Goal: Information Seeking & Learning: Learn about a topic

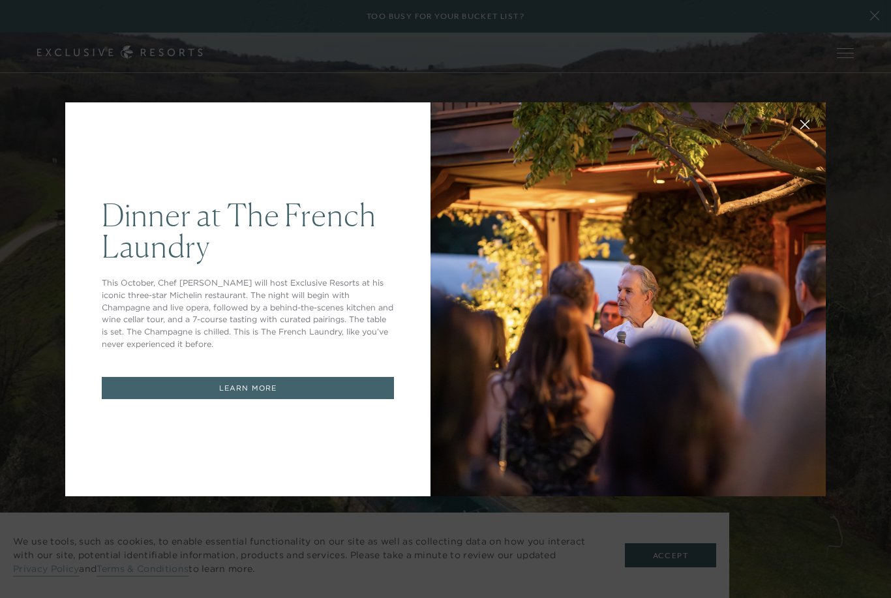
click at [26, 249] on div "Dinner at The [GEOGRAPHIC_DATA] This October, Chef [PERSON_NAME] will host Excl…" at bounding box center [445, 299] width 891 height 598
click at [565, 328] on div at bounding box center [628, 299] width 395 height 394
click at [576, 333] on div at bounding box center [628, 299] width 395 height 394
click at [810, 129] on button at bounding box center [804, 123] width 31 height 31
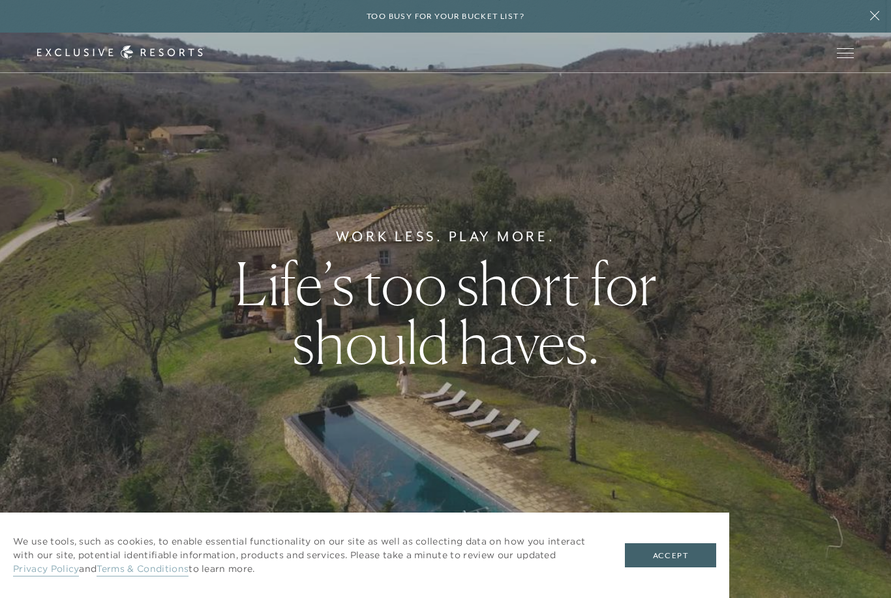
click at [851, 57] on button "Open navigation" at bounding box center [845, 52] width 17 height 9
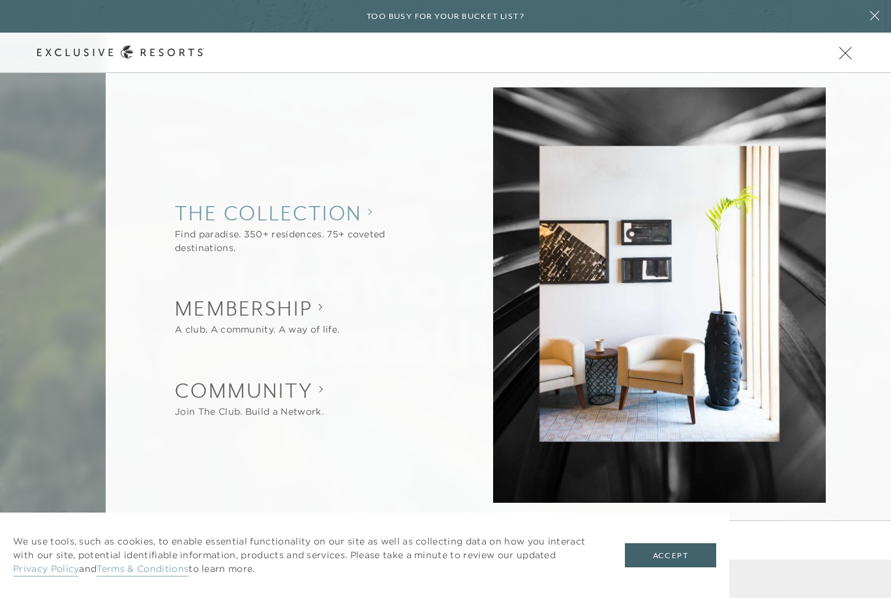
click at [219, 215] on collection "The Collection" at bounding box center [307, 213] width 264 height 29
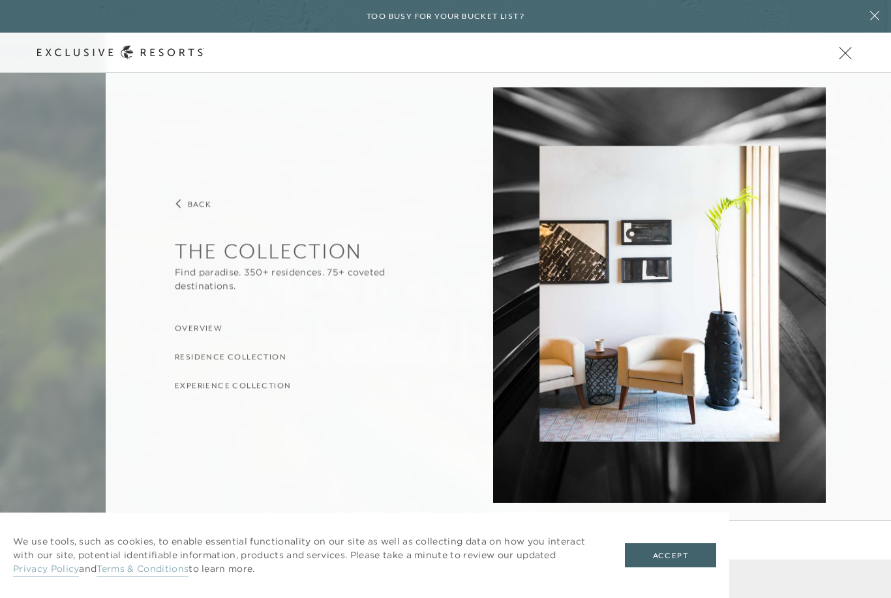
click at [202, 361] on h3 "Residence Collection" at bounding box center [231, 357] width 112 height 12
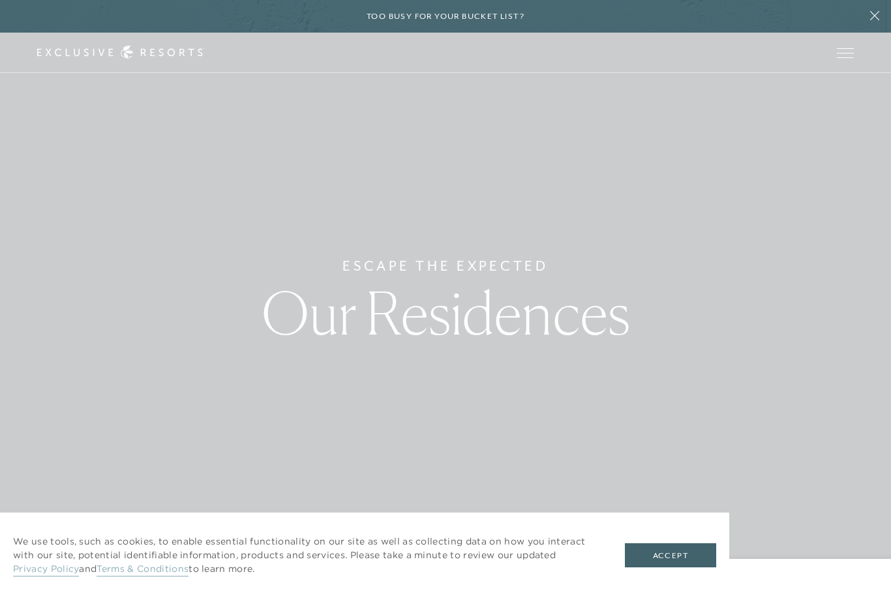
click at [670, 566] on button "Accept" at bounding box center [670, 555] width 91 height 25
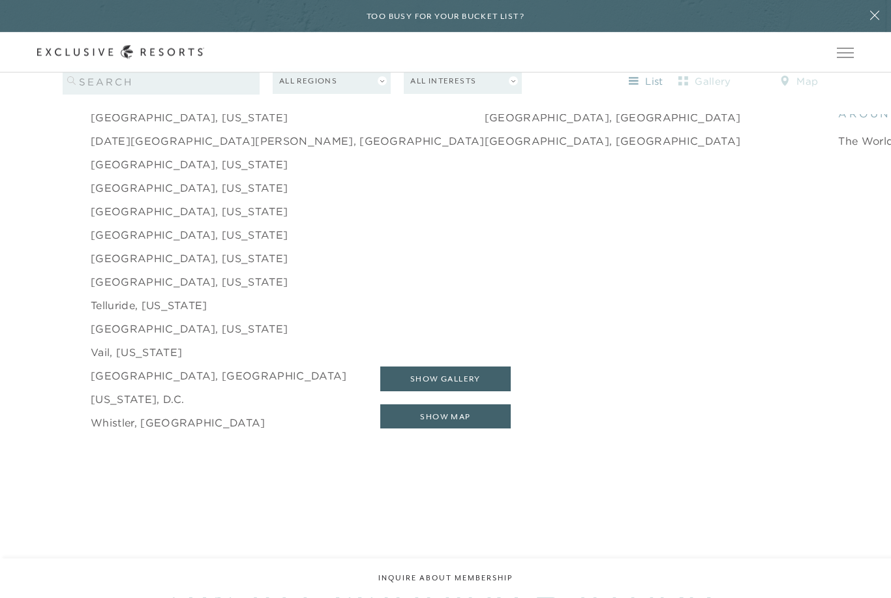
scroll to position [2161, 0]
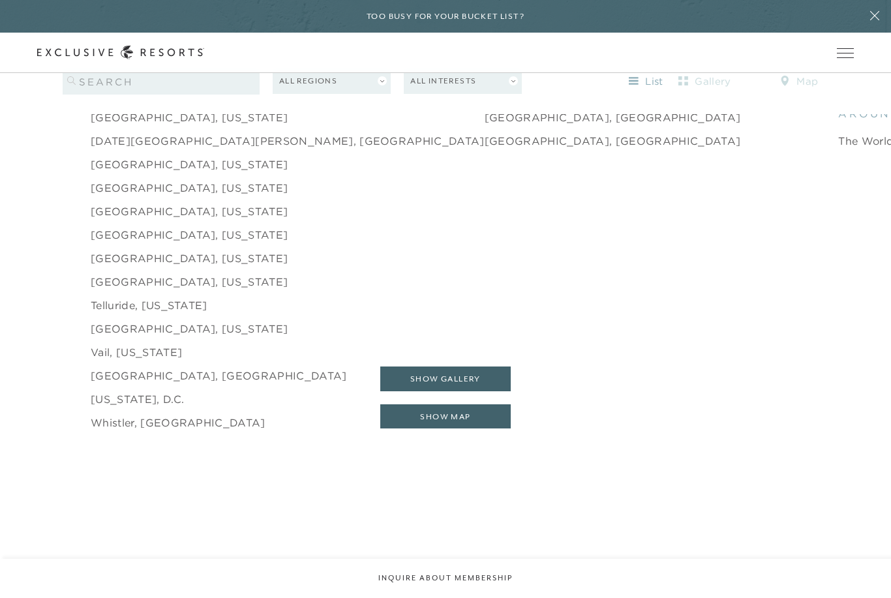
click at [129, 172] on link "[GEOGRAPHIC_DATA], [US_STATE]" at bounding box center [189, 165] width 197 height 16
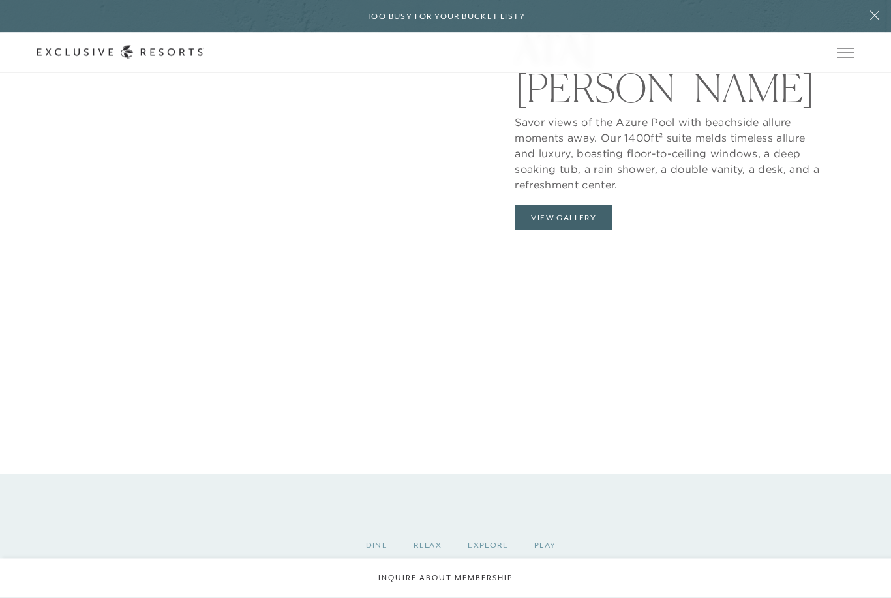
scroll to position [1609, 0]
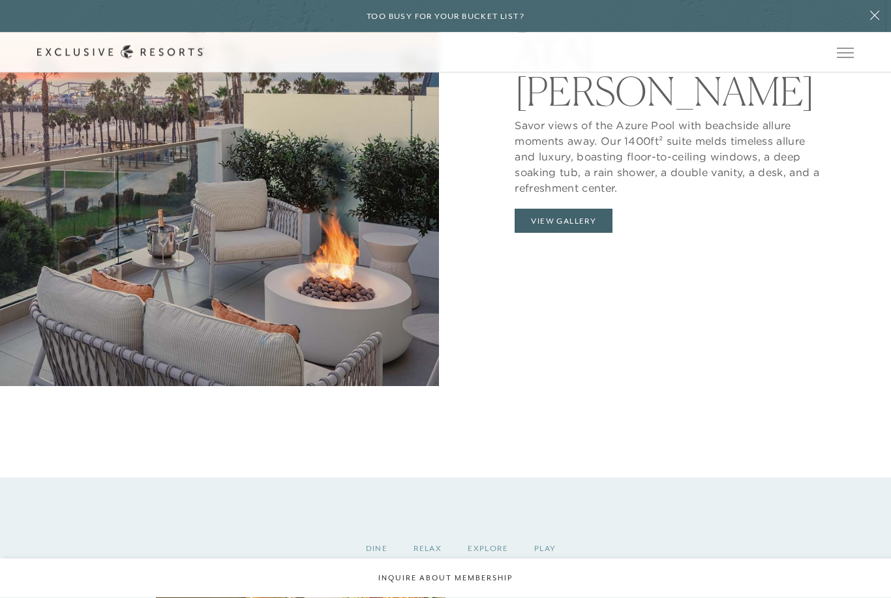
click at [844, 57] on button "Open navigation" at bounding box center [845, 52] width 17 height 9
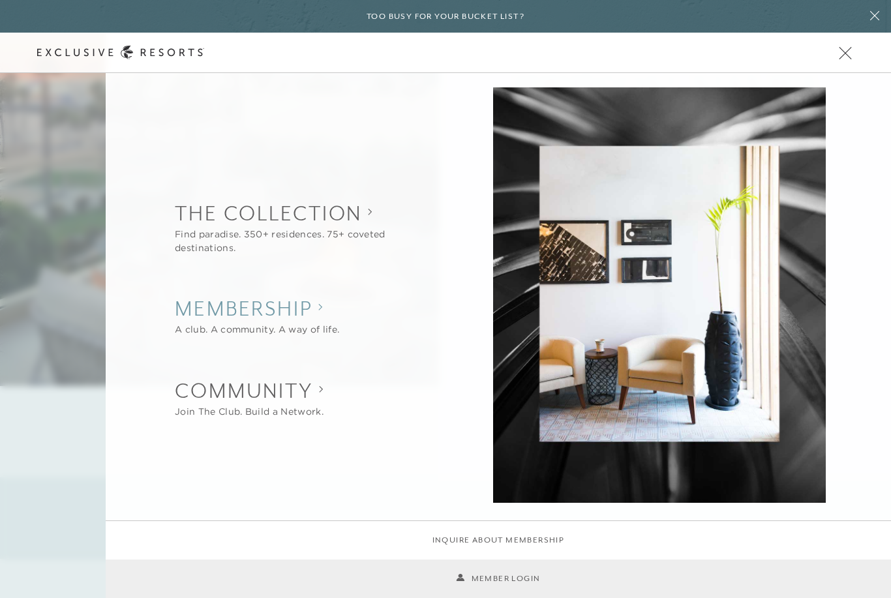
click at [200, 310] on h2 "Membership" at bounding box center [257, 308] width 164 height 29
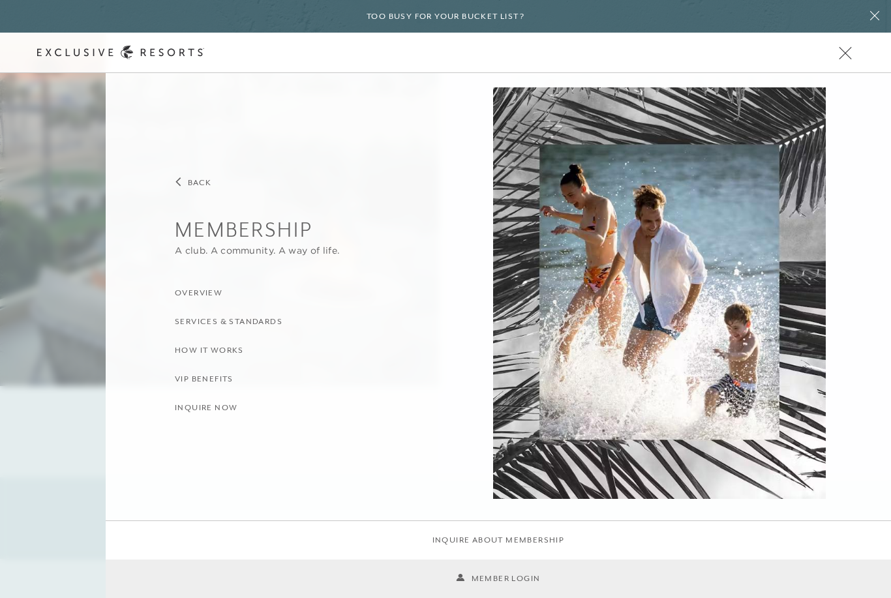
click at [202, 295] on h3 "Overview" at bounding box center [199, 293] width 48 height 12
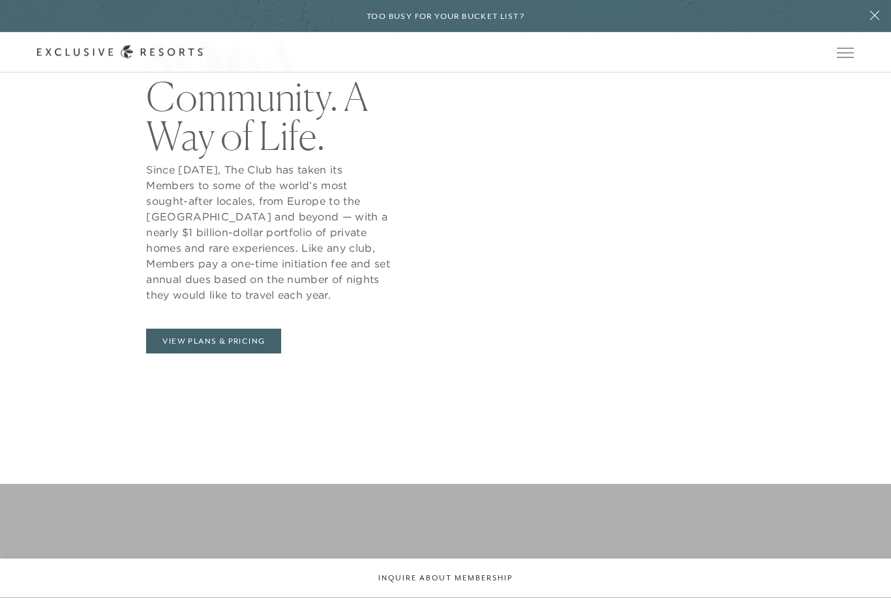
scroll to position [691, 0]
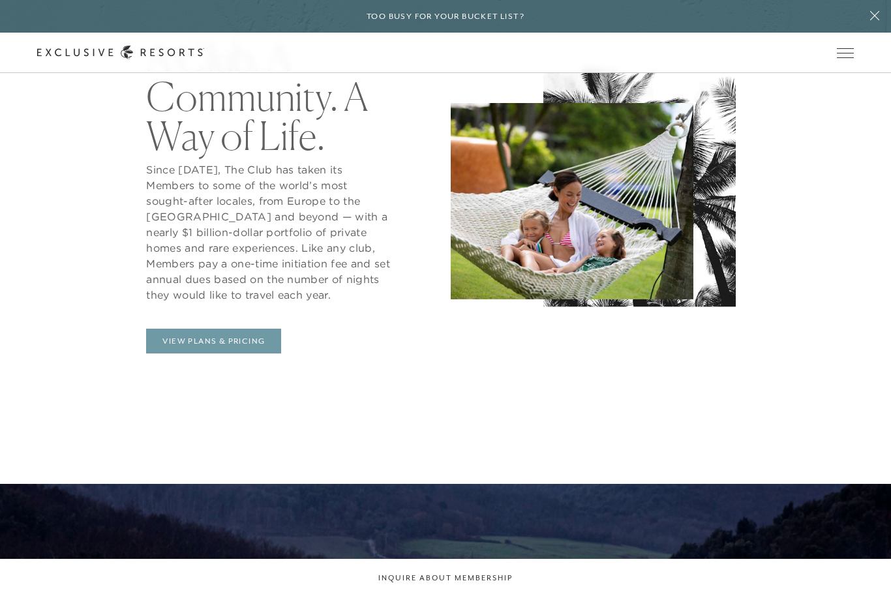
click at [196, 354] on link "View Plans & Pricing" at bounding box center [213, 341] width 135 height 25
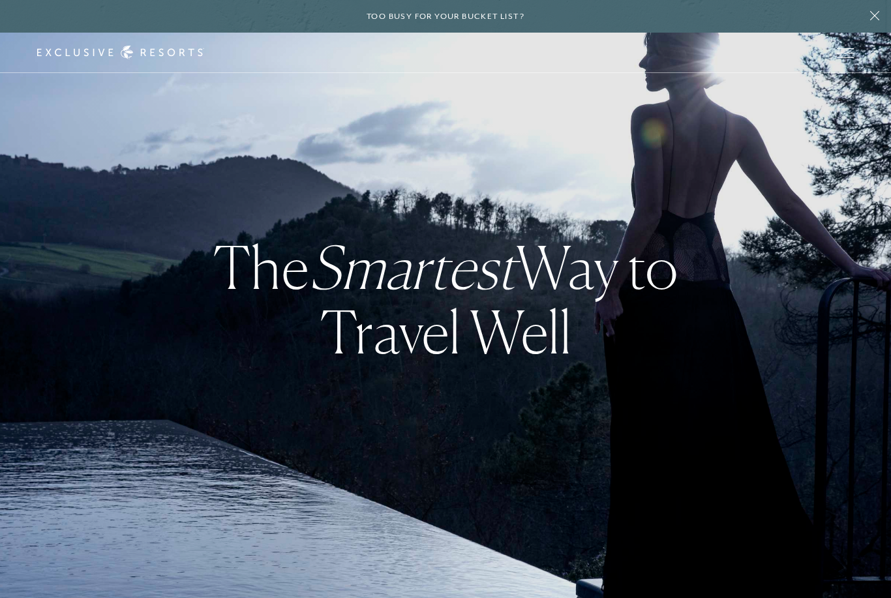
click at [865, 20] on icon at bounding box center [874, 15] width 25 height 10
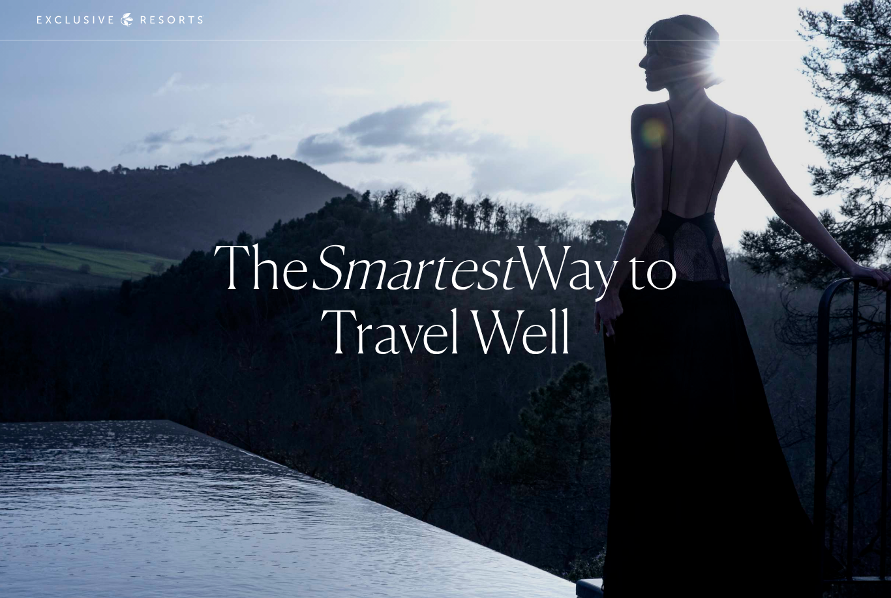
click at [844, 24] on span "Open navigation" at bounding box center [845, 20] width 17 height 9
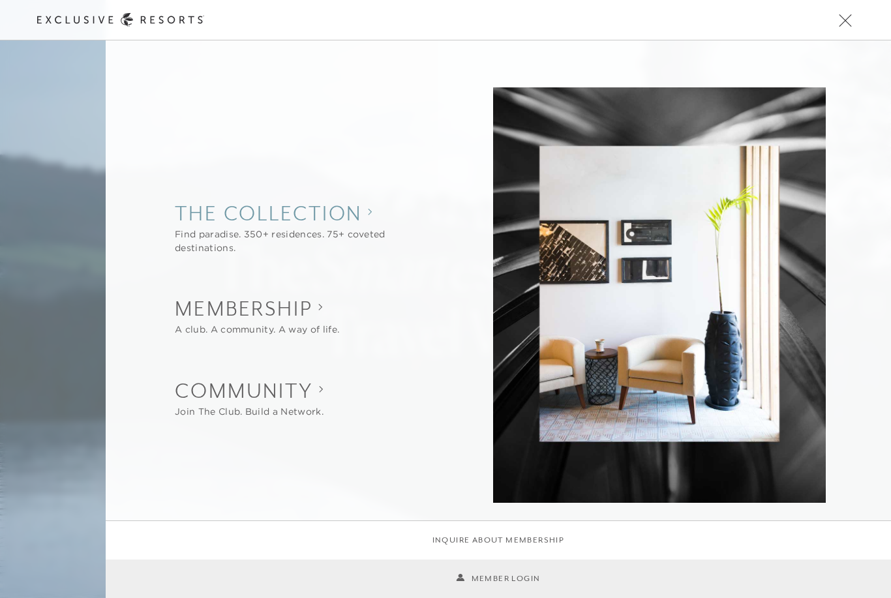
click at [205, 209] on collection "The Collection" at bounding box center [307, 213] width 264 height 29
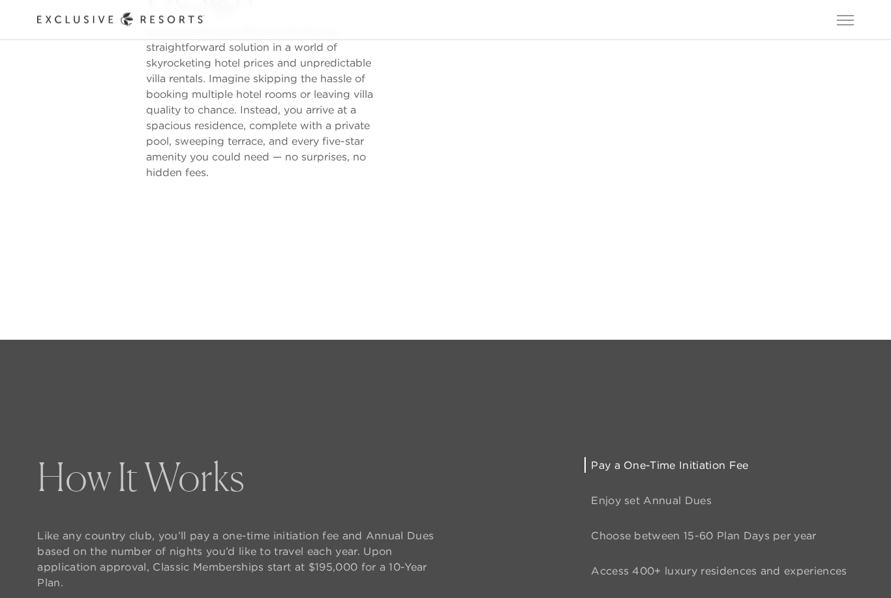
scroll to position [785, 0]
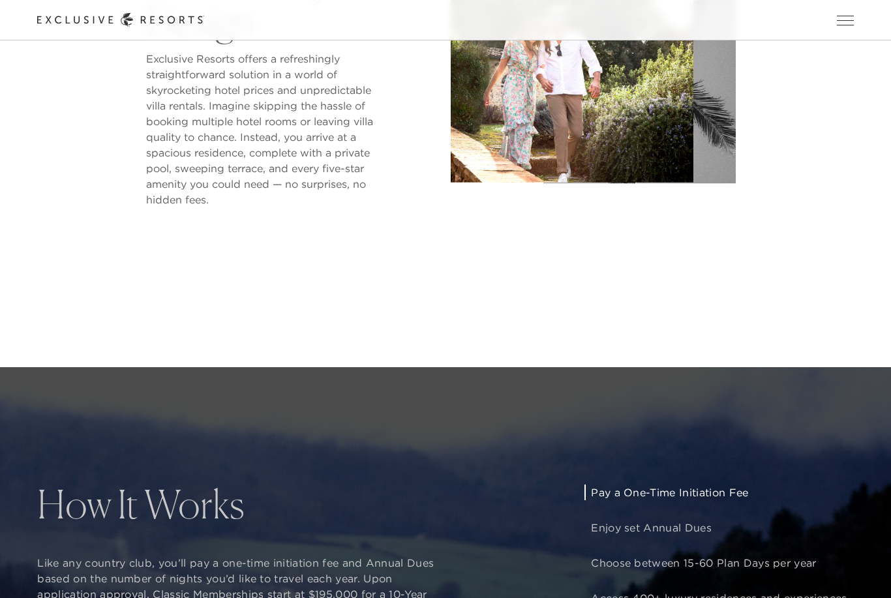
click at [837, 20] on span "Open navigation" at bounding box center [845, 20] width 17 height 9
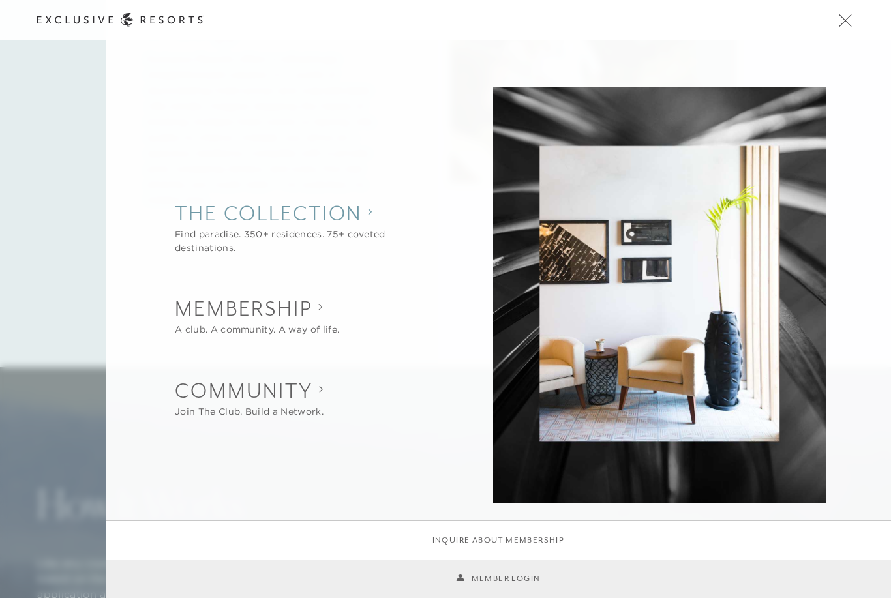
click at [207, 216] on collection "The Collection" at bounding box center [307, 213] width 264 height 29
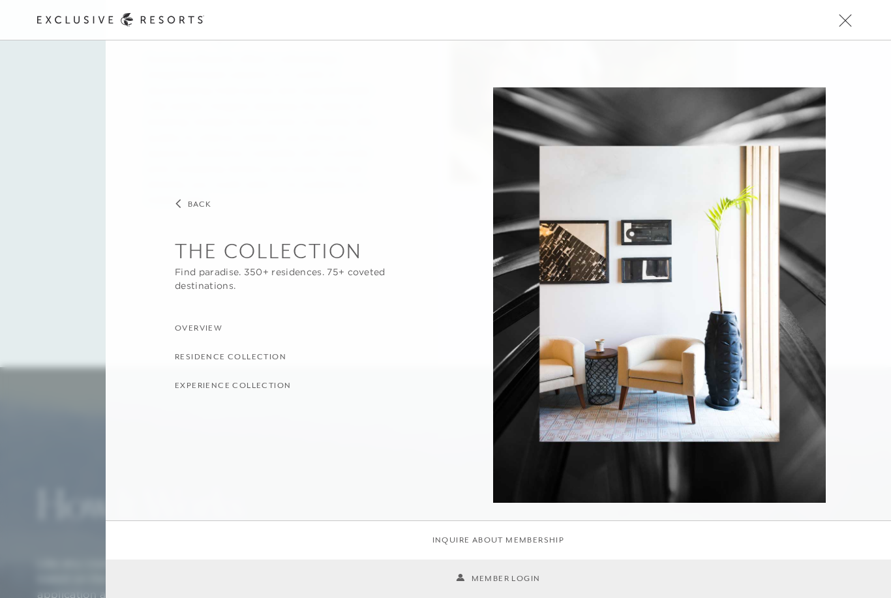
click at [206, 360] on h3 "Residence Collection" at bounding box center [231, 357] width 112 height 12
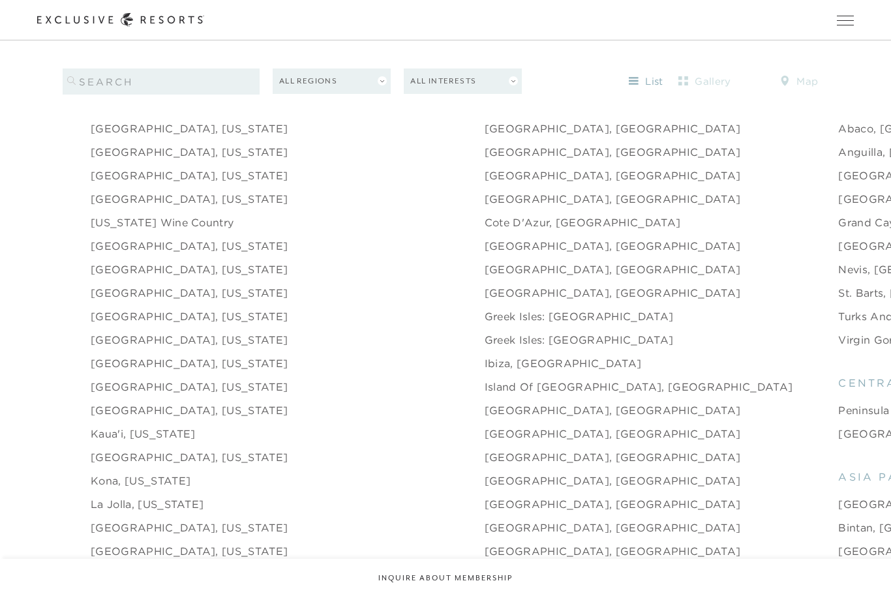
scroll to position [1444, 0]
click at [108, 137] on link "[GEOGRAPHIC_DATA], [US_STATE]" at bounding box center [189, 129] width 197 height 16
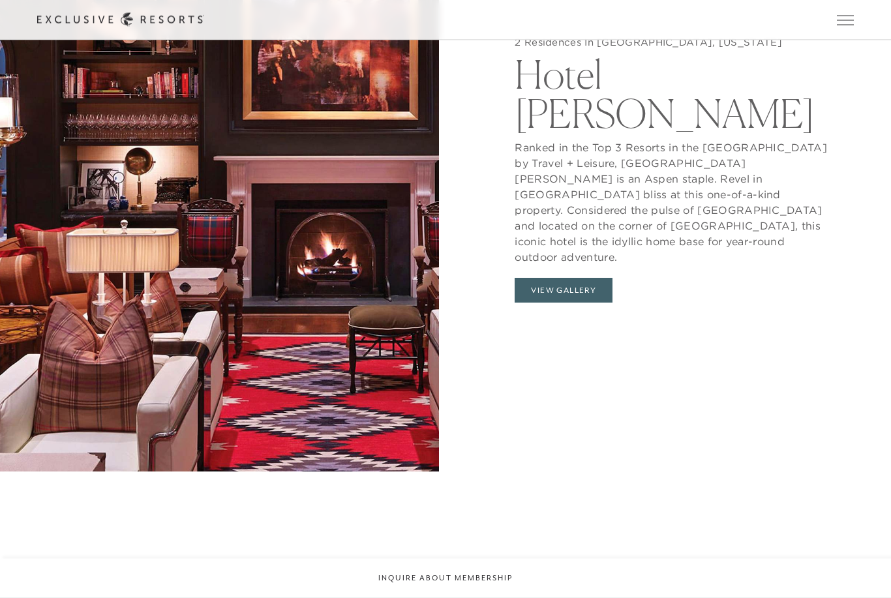
scroll to position [1465, 0]
click at [564, 303] on button "View Gallery" at bounding box center [564, 290] width 98 height 25
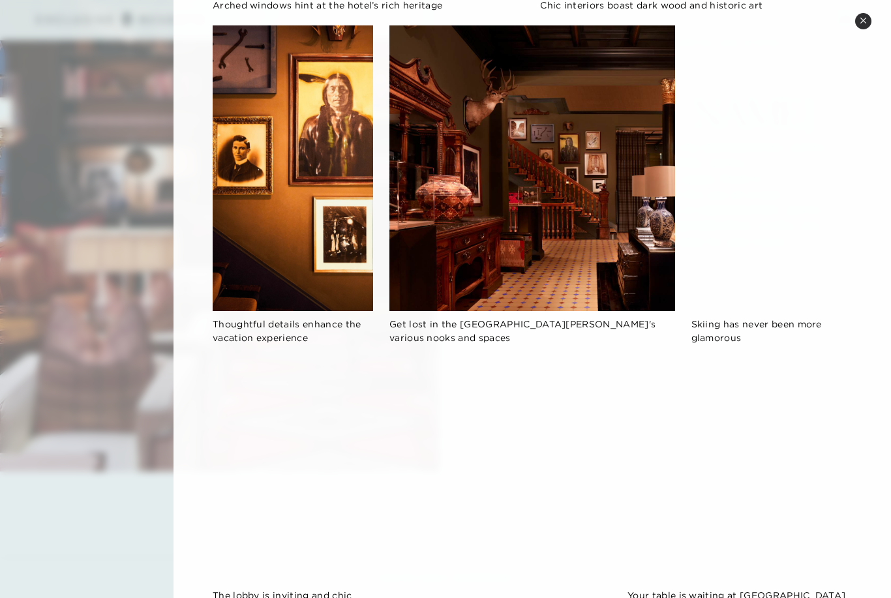
scroll to position [640, 0]
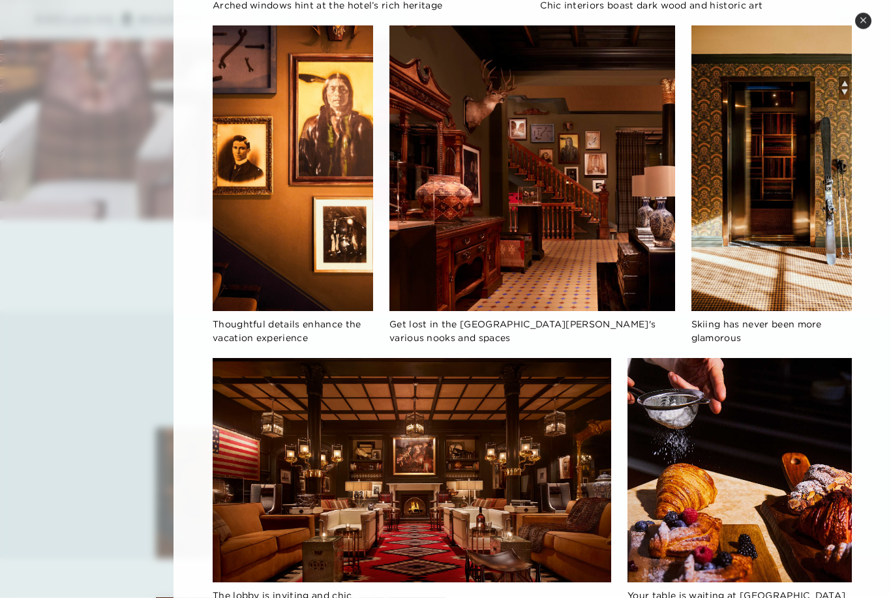
click at [82, 327] on div at bounding box center [445, 299] width 891 height 598
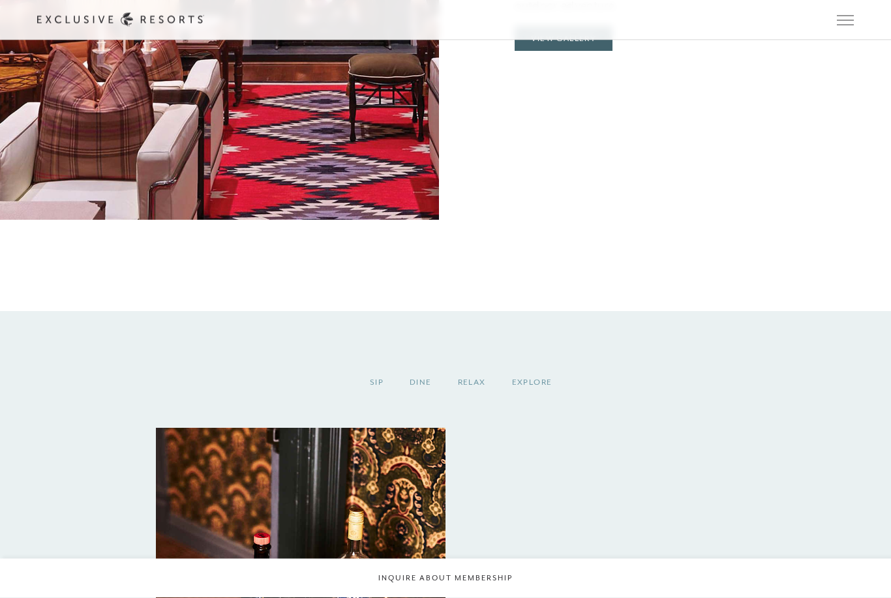
scroll to position [1716, 0]
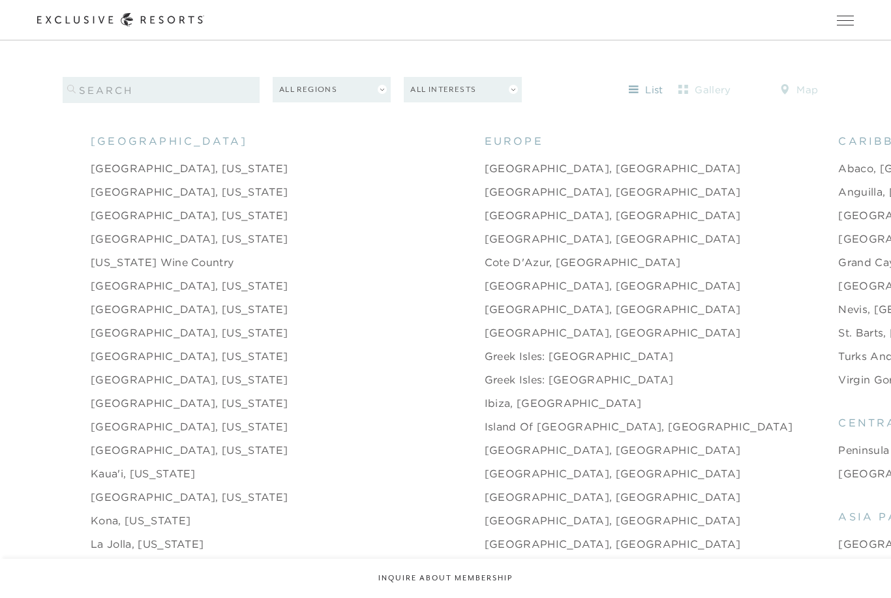
scroll to position [1405, 0]
click at [114, 224] on link "[GEOGRAPHIC_DATA], [US_STATE]" at bounding box center [189, 216] width 197 height 16
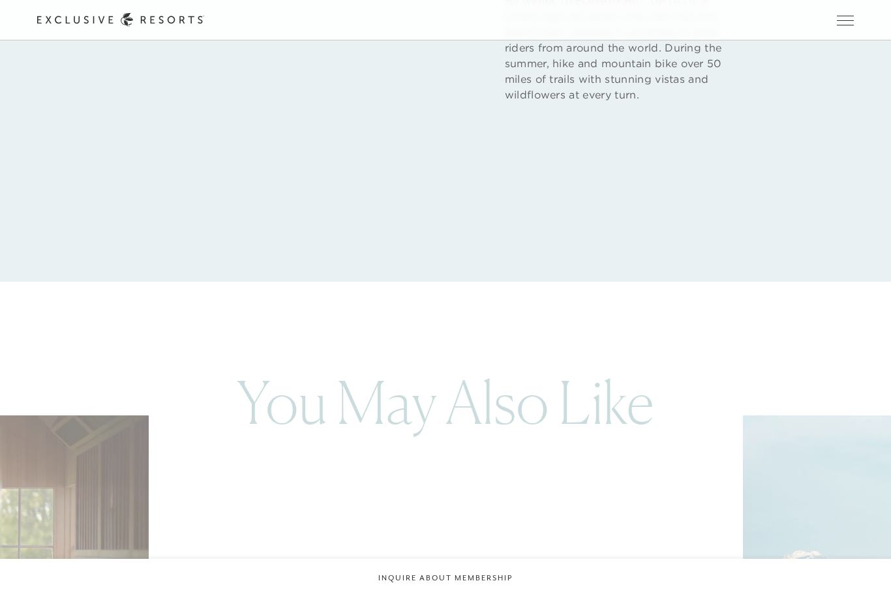
scroll to position [2358, 0]
